Goal: Task Accomplishment & Management: Manage account settings

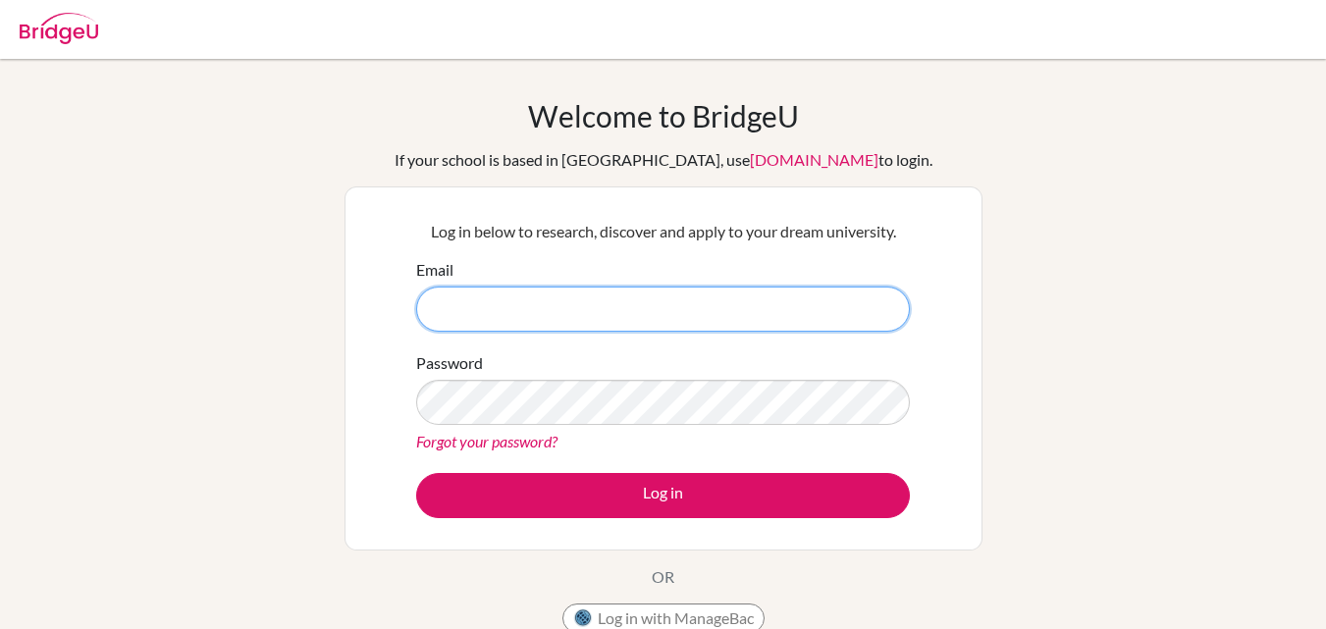
click at [604, 313] on input "Email" at bounding box center [663, 309] width 494 height 45
type input "[EMAIL_ADDRESS][DOMAIN_NAME]"
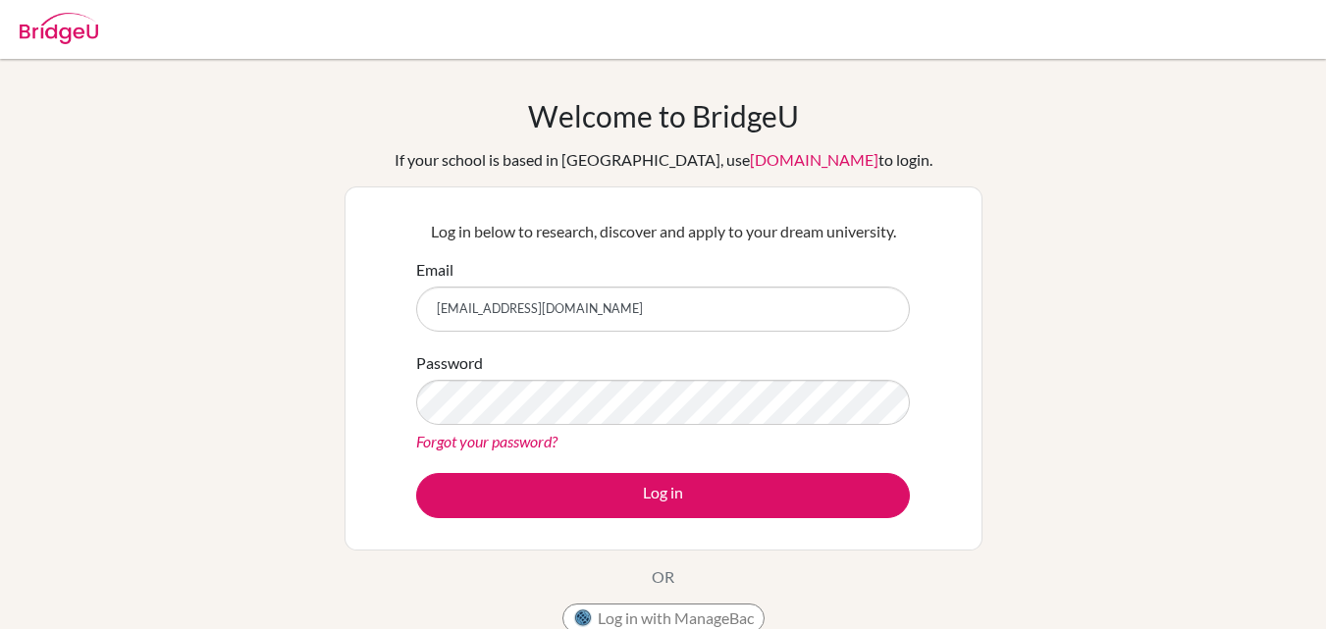
click at [512, 442] on link "Forgot your password?" at bounding box center [486, 441] width 141 height 19
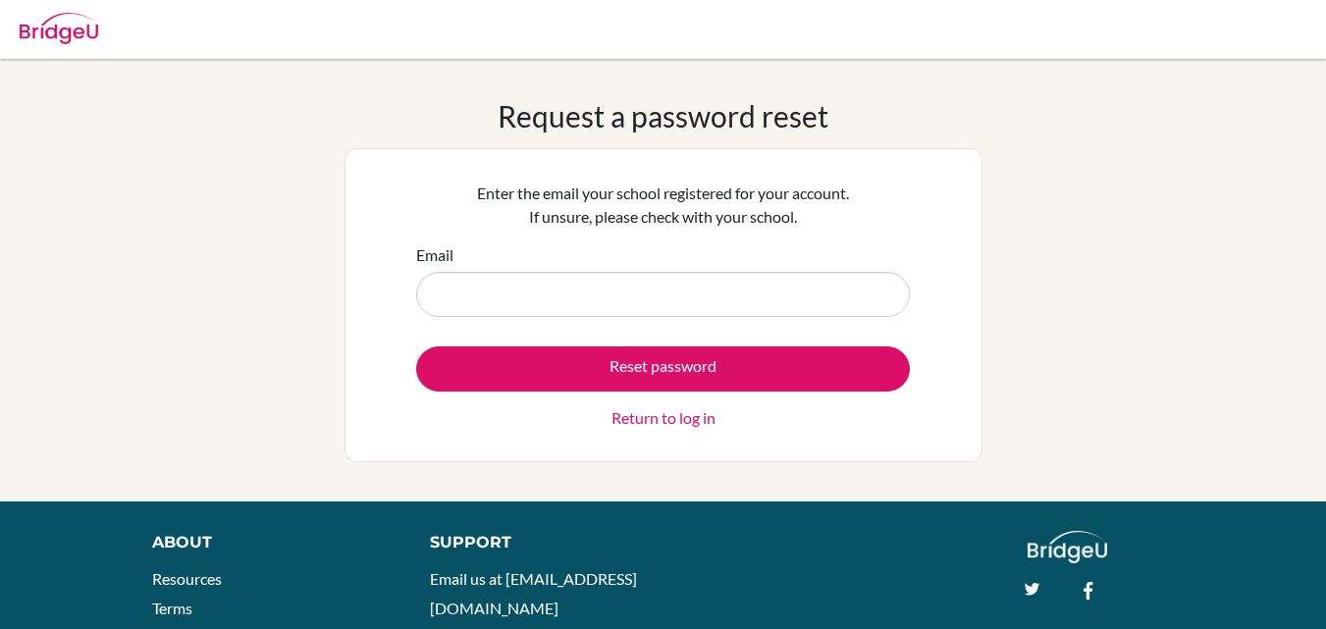
click at [572, 300] on input "Email" at bounding box center [663, 294] width 494 height 45
type input "[EMAIL_ADDRESS][DOMAIN_NAME]"
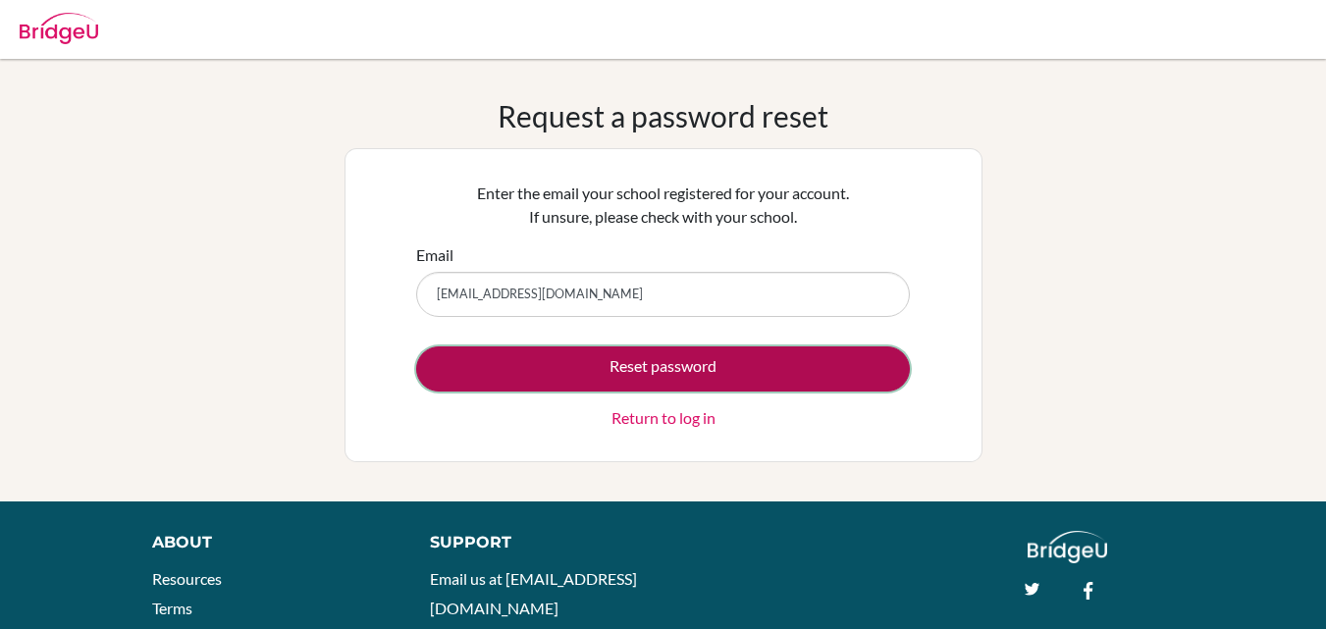
click at [608, 365] on button "Reset password" at bounding box center [663, 369] width 494 height 45
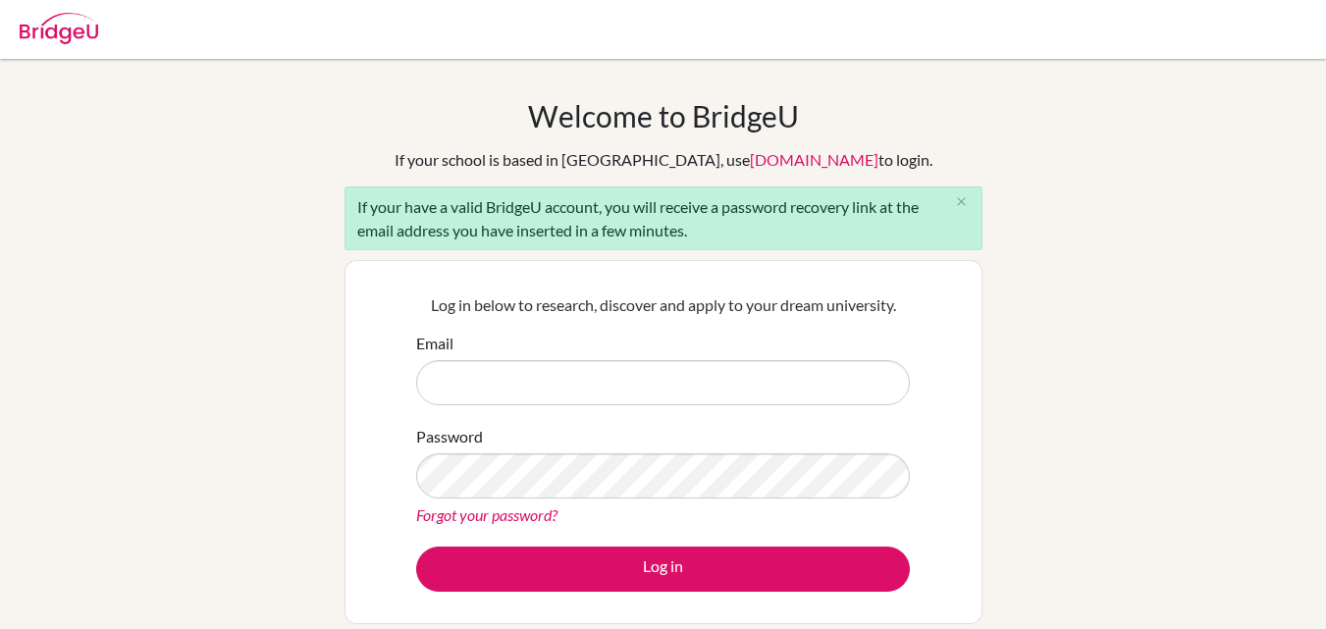
click at [642, 382] on input "Email" at bounding box center [663, 382] width 494 height 45
type input "[EMAIL_ADDRESS][DOMAIN_NAME]"
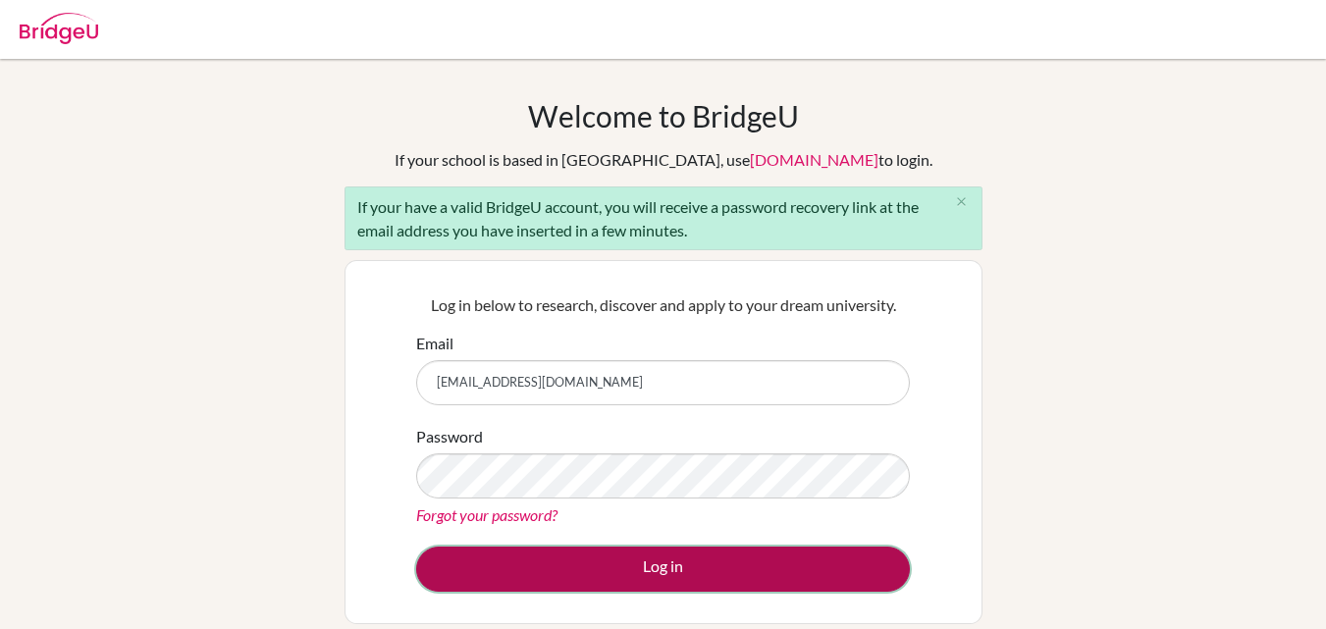
click at [712, 550] on button "Log in" at bounding box center [663, 569] width 494 height 45
